Goal: Information Seeking & Learning: Learn about a topic

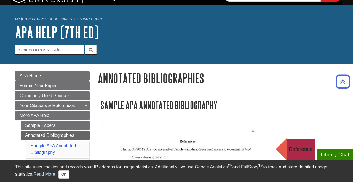
scroll to position [11, 0]
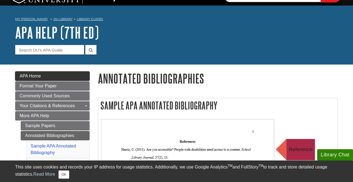
click at [45, 73] on link "APA Home" at bounding box center [52, 75] width 75 height 9
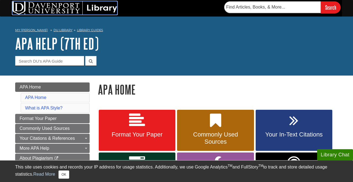
click at [99, 8] on img at bounding box center [64, 7] width 105 height 13
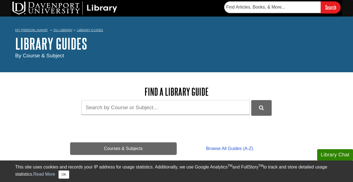
click at [122, 147] on link "Courses & Subjects" at bounding box center [123, 149] width 106 height 12
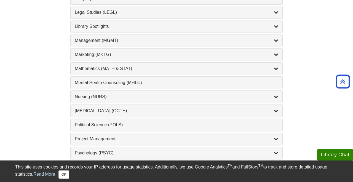
scroll to position [478, 0]
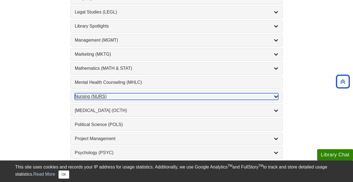
click at [102, 97] on div "Nursing (NURS) , 14 guides" at bounding box center [177, 96] width 204 height 7
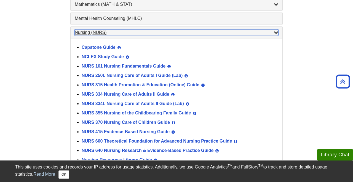
scroll to position [549, 0]
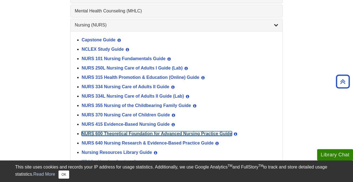
click at [168, 133] on link "NURS 600 Theoretical Foundation for Advanced Nursing Practice Guide" at bounding box center [157, 133] width 150 height 5
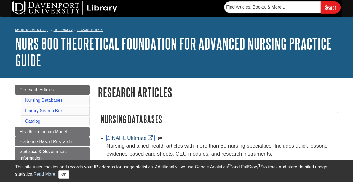
click at [133, 136] on link "CINAHL Ultimate" at bounding box center [131, 138] width 48 height 6
